Goal: Task Accomplishment & Management: Manage account settings

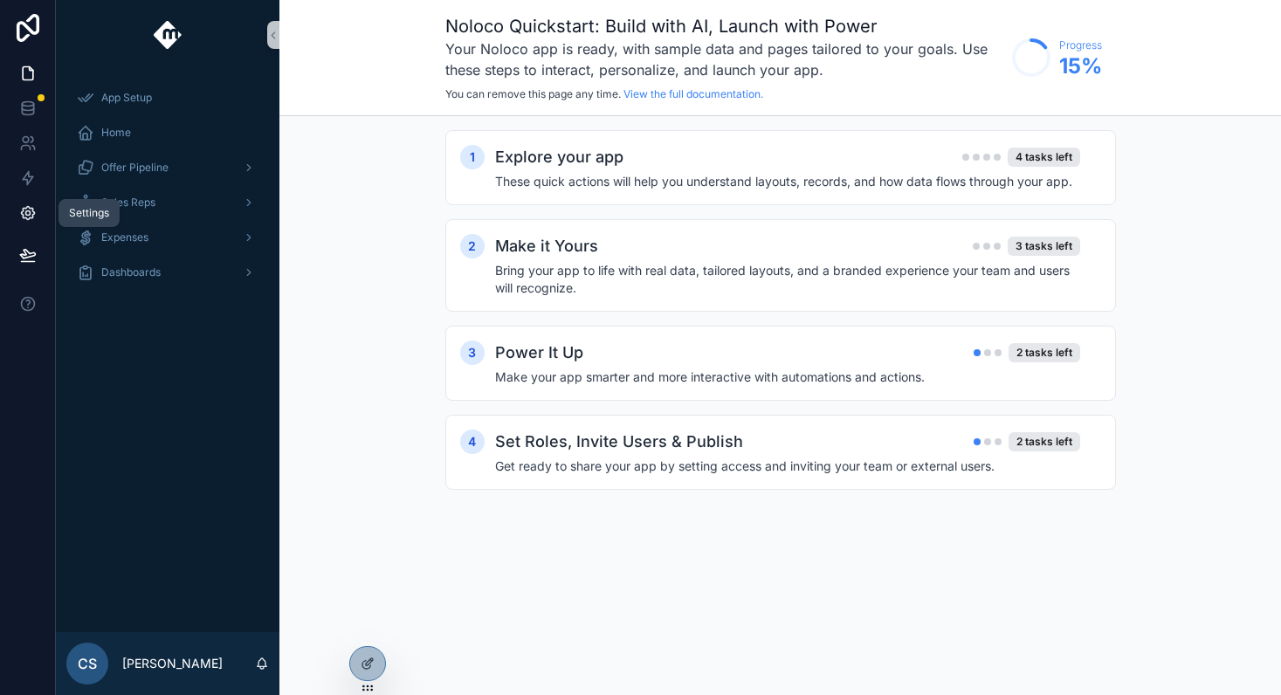
click at [32, 215] on icon at bounding box center [27, 212] width 17 height 17
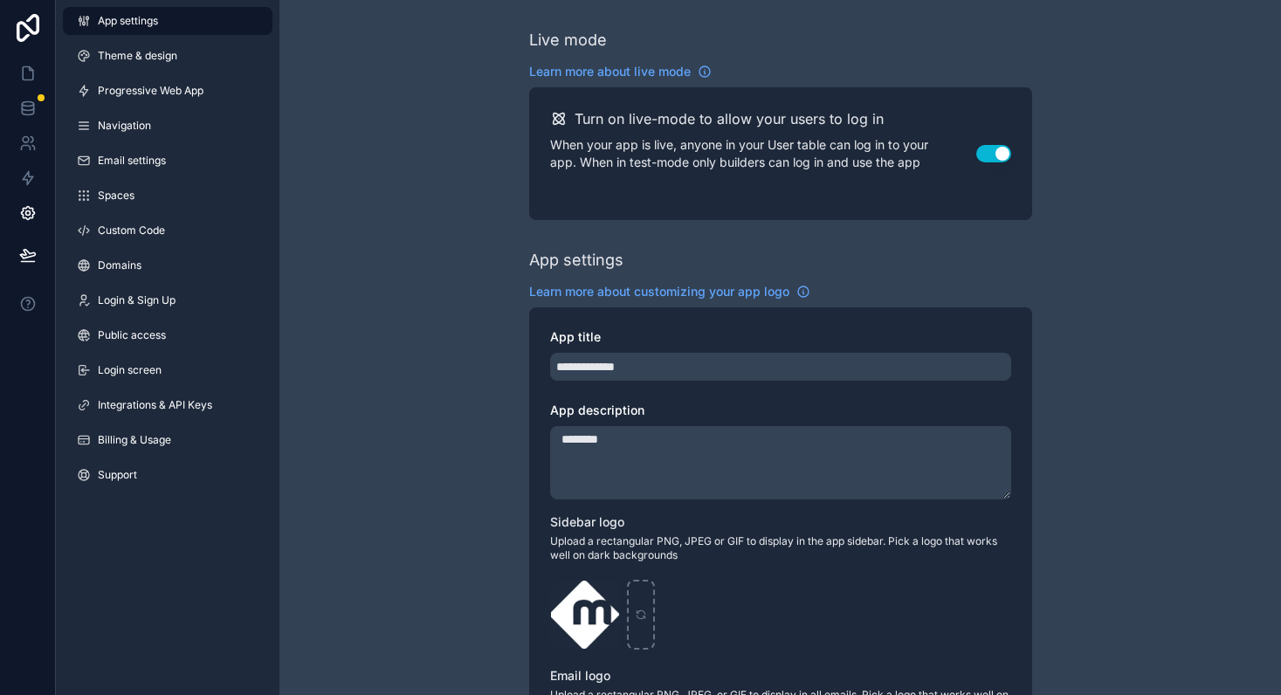
click at [146, 251] on div "App settings Theme & design Progressive Web App Navigation Email settings Space…" at bounding box center [167, 251] width 223 height 503
click at [128, 266] on span "Domains" at bounding box center [120, 265] width 44 height 14
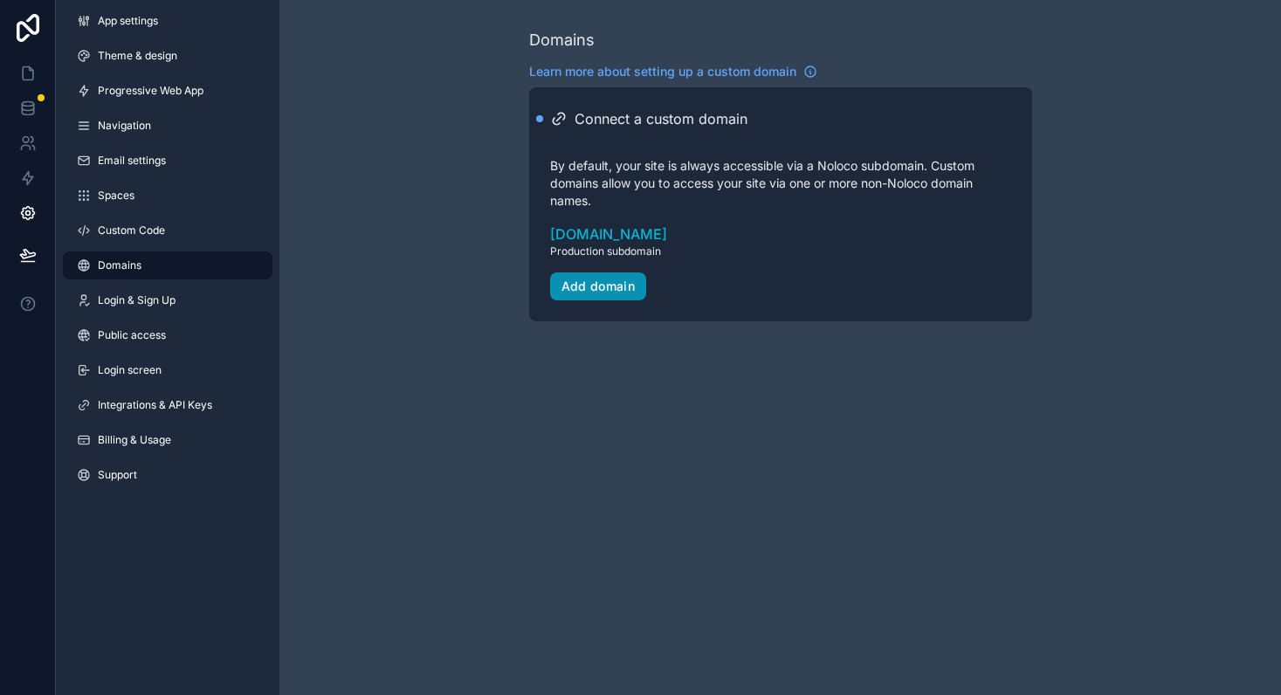
click at [615, 293] on button "Add domain" at bounding box center [598, 286] width 97 height 28
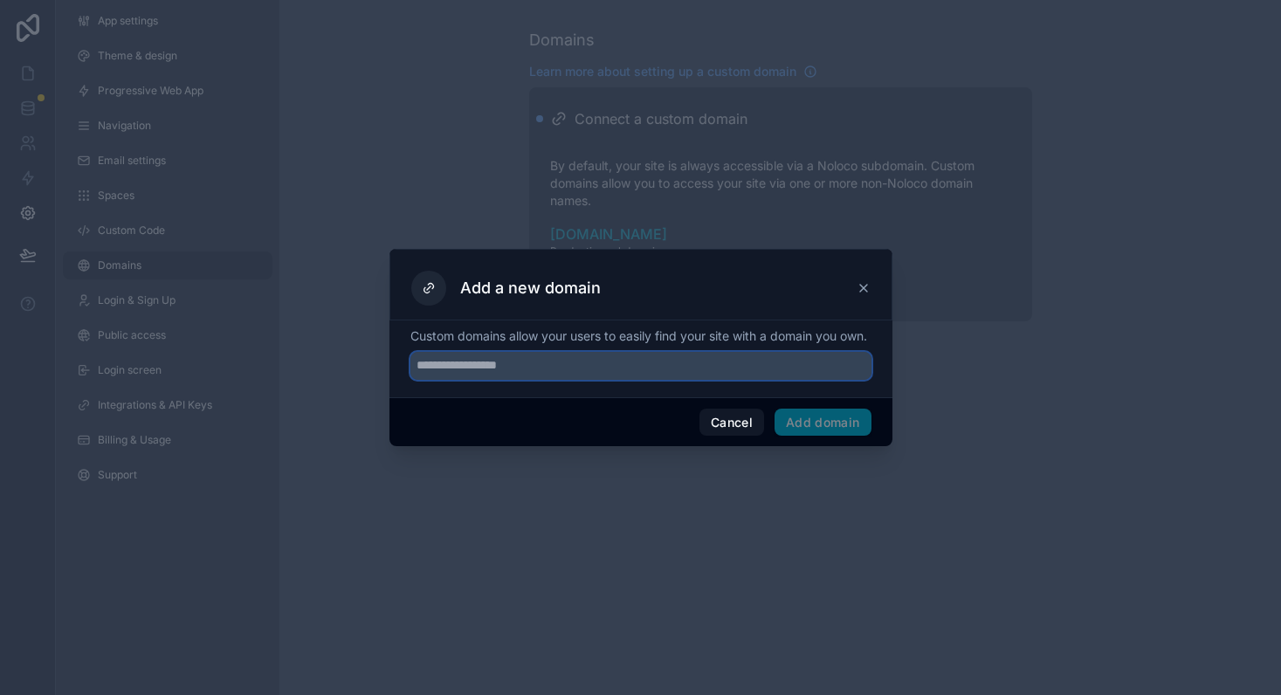
click at [589, 377] on input "text" at bounding box center [640, 366] width 461 height 28
click at [526, 377] on input "text" at bounding box center [640, 366] width 461 height 28
paste input "**********"
type input "**********"
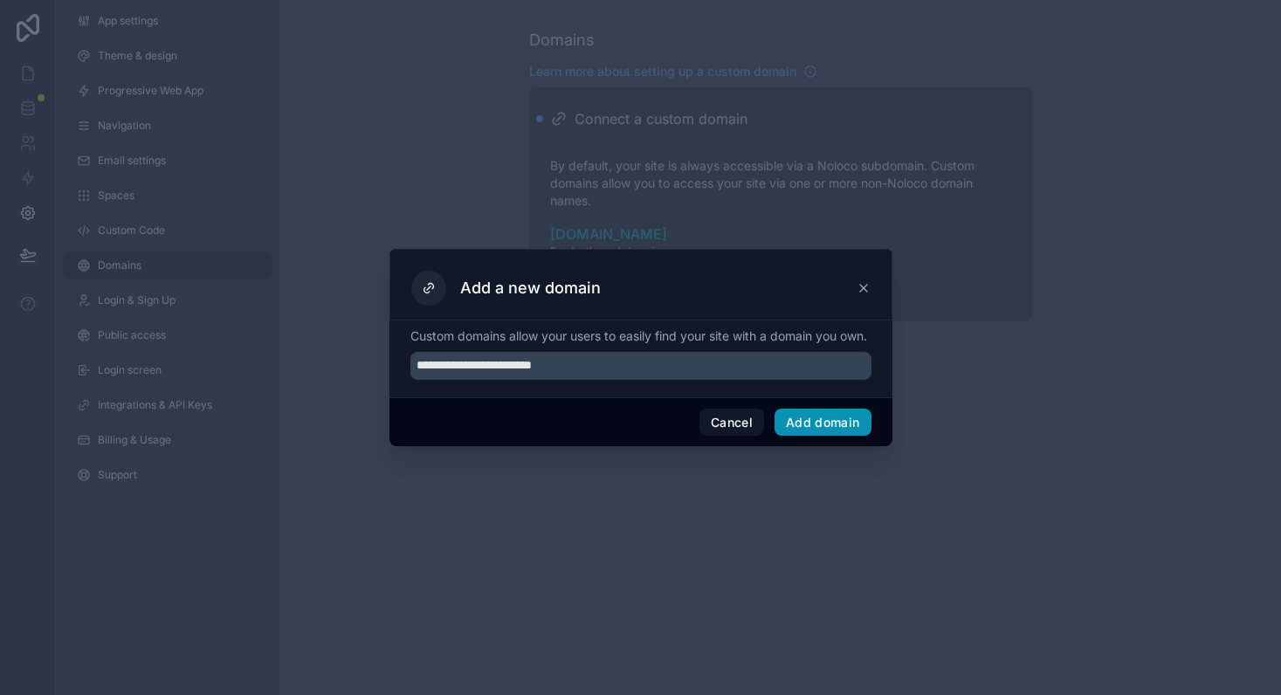
click at [832, 434] on button "Add domain" at bounding box center [822, 423] width 97 height 28
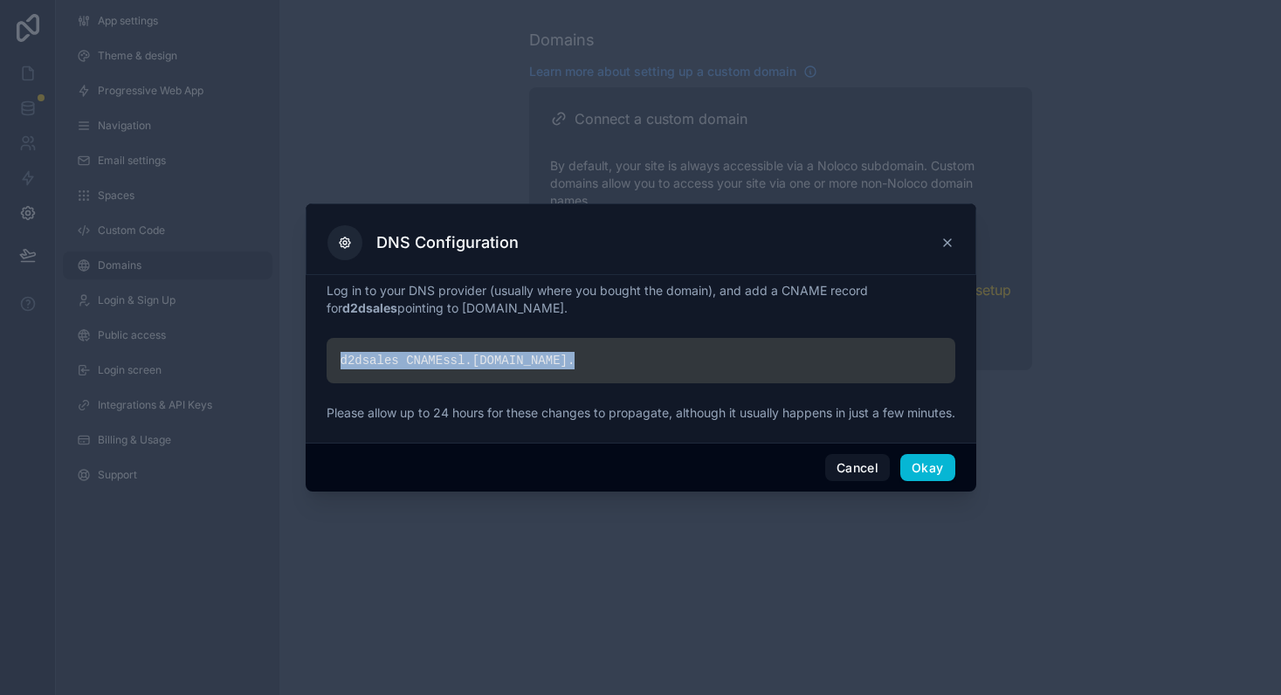
drag, startPoint x: 571, startPoint y: 355, endPoint x: 335, endPoint y: 355, distance: 235.7
click at [335, 355] on div "d2dsales CNAME ssl. [DOMAIN_NAME] ." at bounding box center [640, 360] width 628 height 45
copy div "d2dsales CNAME ssl. [DOMAIN_NAME] ."
click at [934, 475] on button "Okay" at bounding box center [927, 468] width 54 height 28
